Goal: Navigation & Orientation: Understand site structure

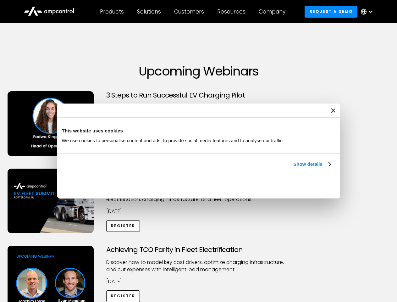
click at [293, 168] on link "Show details" at bounding box center [311, 164] width 37 height 8
click at [0, 0] on div "Necessary cookies help make a website usable by enabling basic functions like p…" at bounding box center [0, 0] width 0 height 0
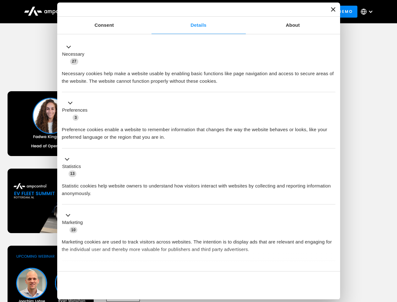
click at [390, 253] on div "Achieving TCO Parity in Fleet Electrification Discover how to model key cost dr…" at bounding box center [198, 295] width 395 height 99
click at [193, 12] on div "Customers" at bounding box center [189, 11] width 30 height 7
click at [112, 12] on div "Products" at bounding box center [112, 11] width 24 height 7
click at [149, 12] on div "Solutions" at bounding box center [149, 11] width 24 height 7
click at [190, 12] on div "Customers" at bounding box center [189, 11] width 30 height 7
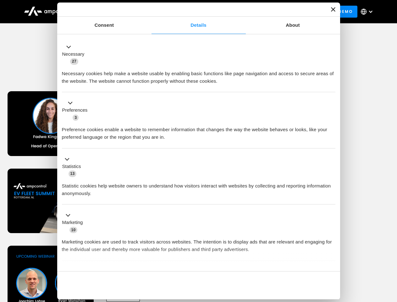
click at [233, 12] on div "Resources" at bounding box center [231, 11] width 28 height 7
click at [274, 12] on div "Company" at bounding box center [272, 11] width 27 height 7
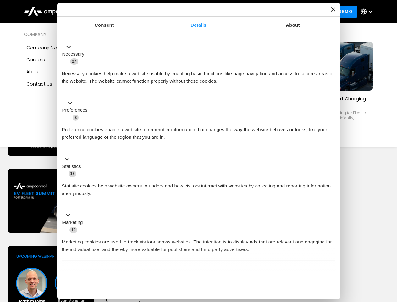
click at [368, 12] on div at bounding box center [370, 11] width 5 height 5
